Goal: Find specific page/section: Find specific page/section

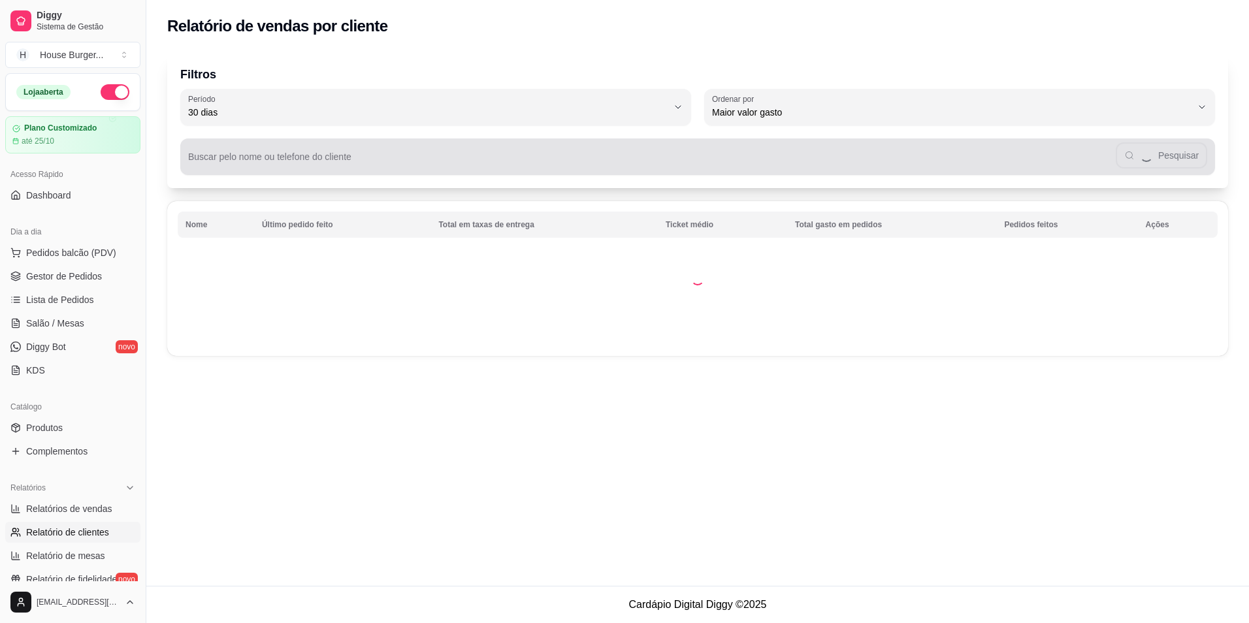
select select "30"
select select "HIGHEST_TOTAL_SPENT_WITH_ORDERS"
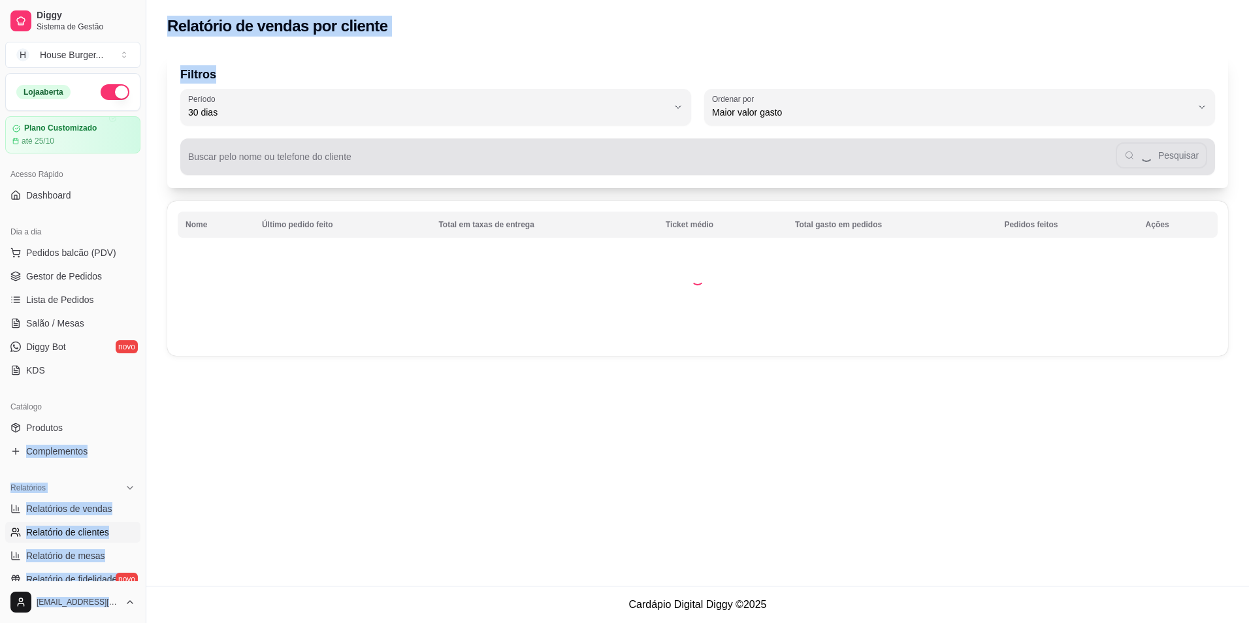
scroll to position [317, 0]
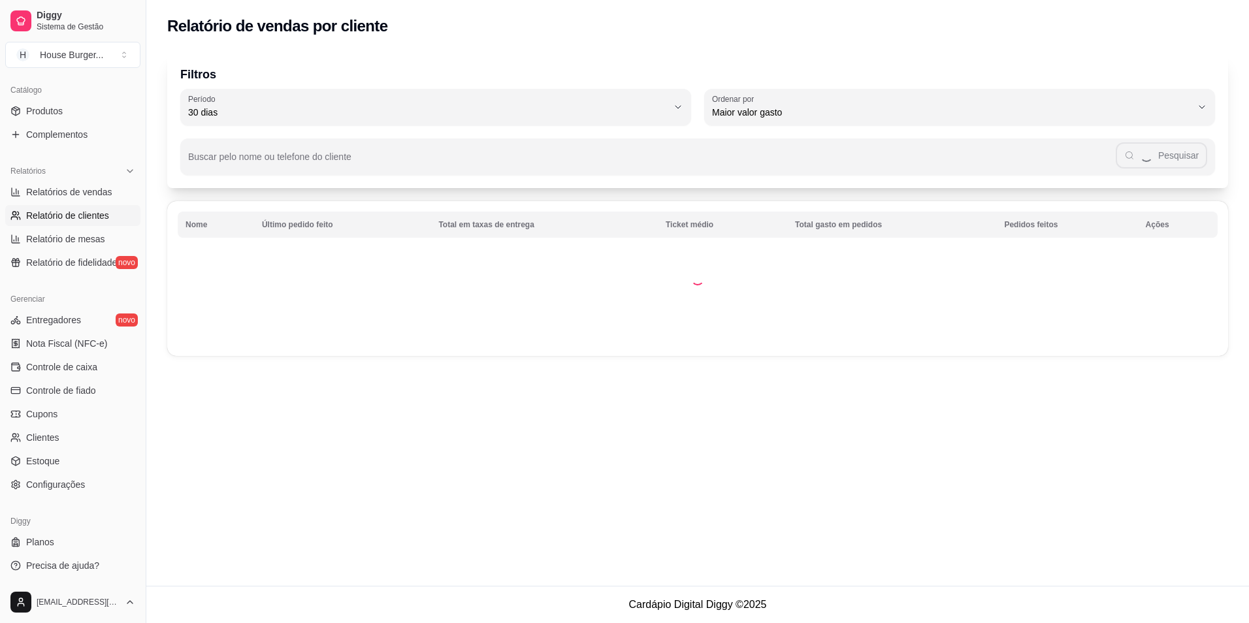
drag, startPoint x: 225, startPoint y: 429, endPoint x: 175, endPoint y: 363, distance: 82.6
click at [224, 429] on div "Relatório de vendas por cliente Filtros 30 Período Hoje Ontem 7 [PERSON_NAME] 1…" at bounding box center [697, 293] width 1103 height 586
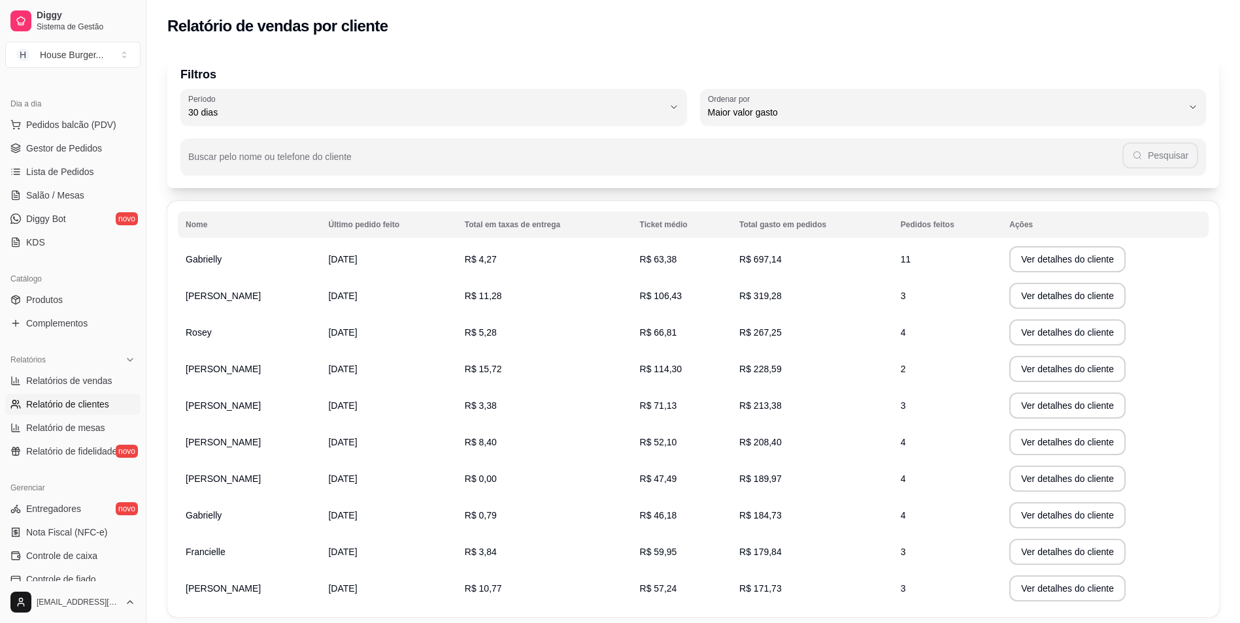
scroll to position [121, 0]
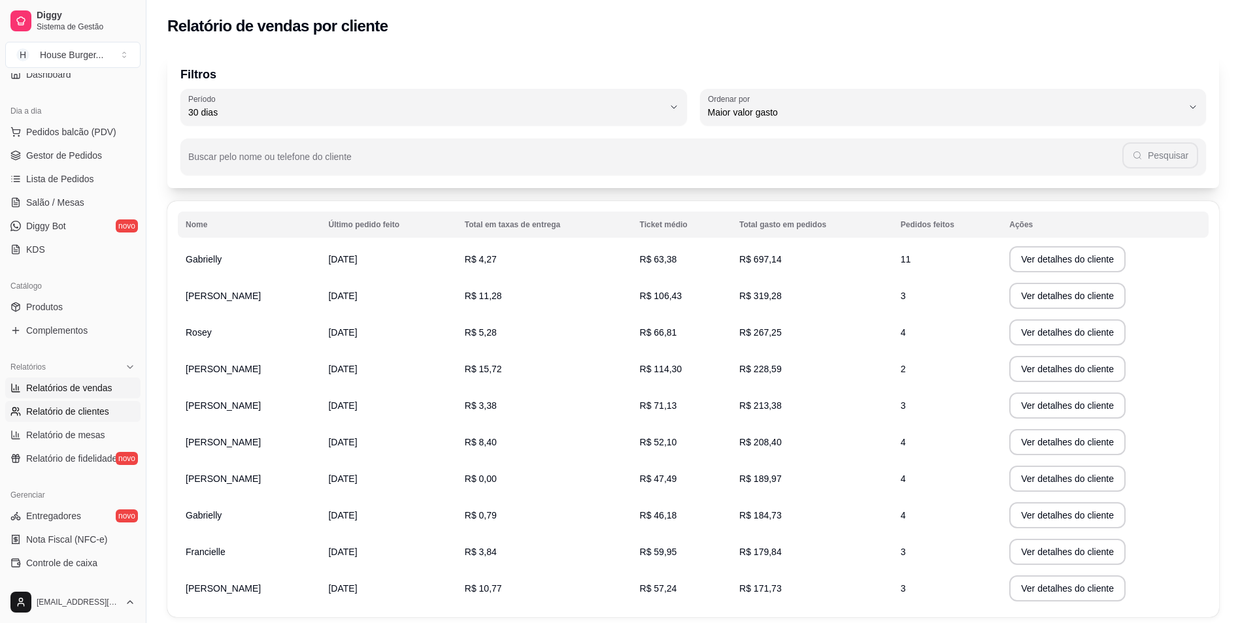
click at [59, 393] on span "Relatórios de vendas" at bounding box center [69, 388] width 86 height 13
select select "ALL"
select select "0"
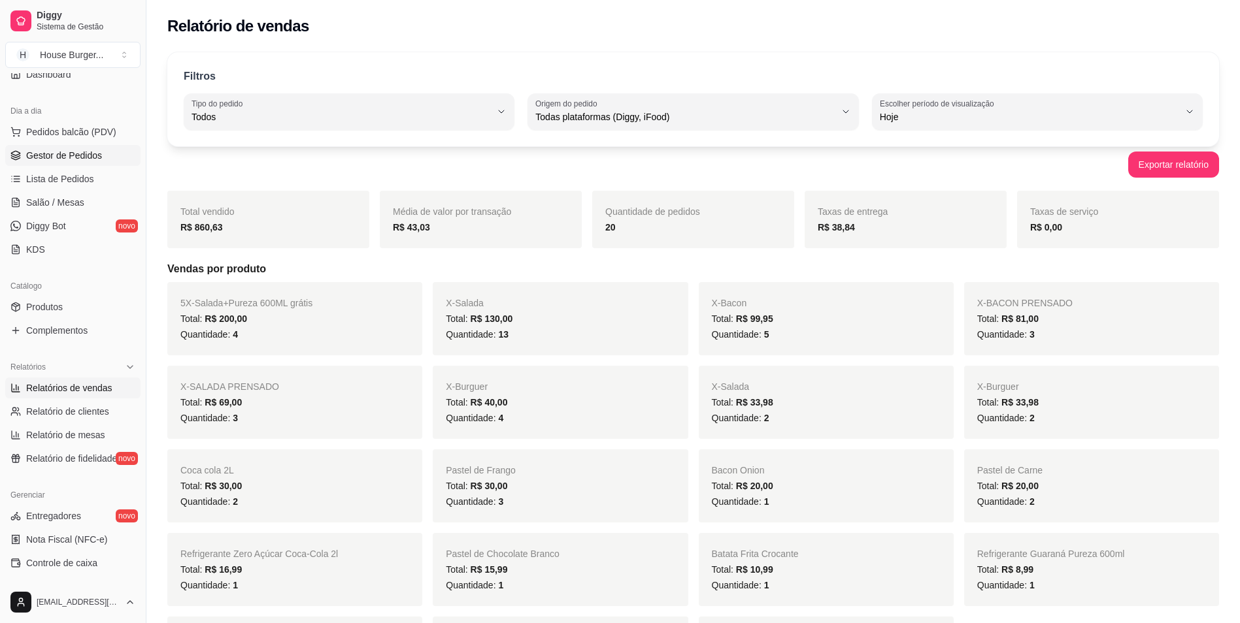
click at [65, 157] on span "Gestor de Pedidos" at bounding box center [64, 155] width 76 height 13
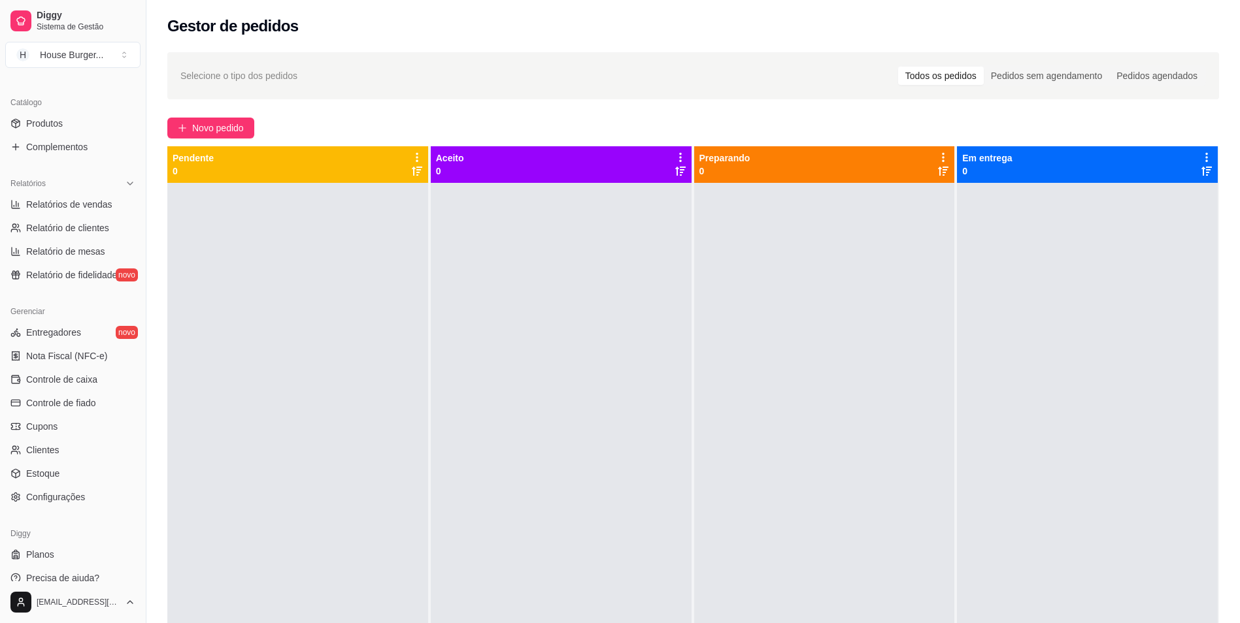
scroll to position [317, 0]
